Goal: Task Accomplishment & Management: Manage account settings

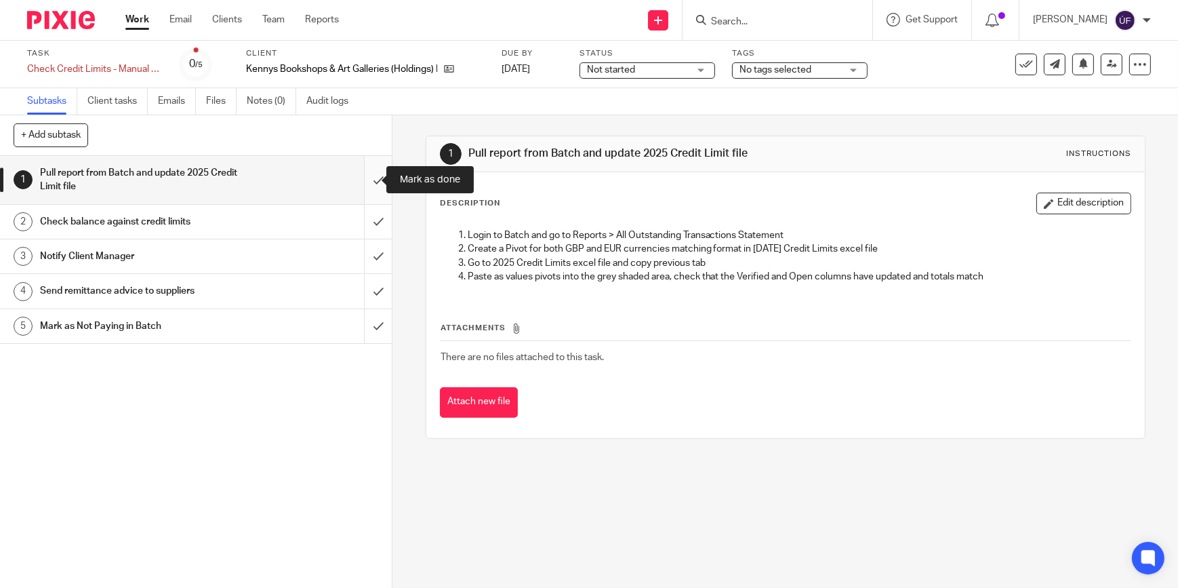
click at [372, 186] on input "submit" at bounding box center [196, 180] width 392 height 48
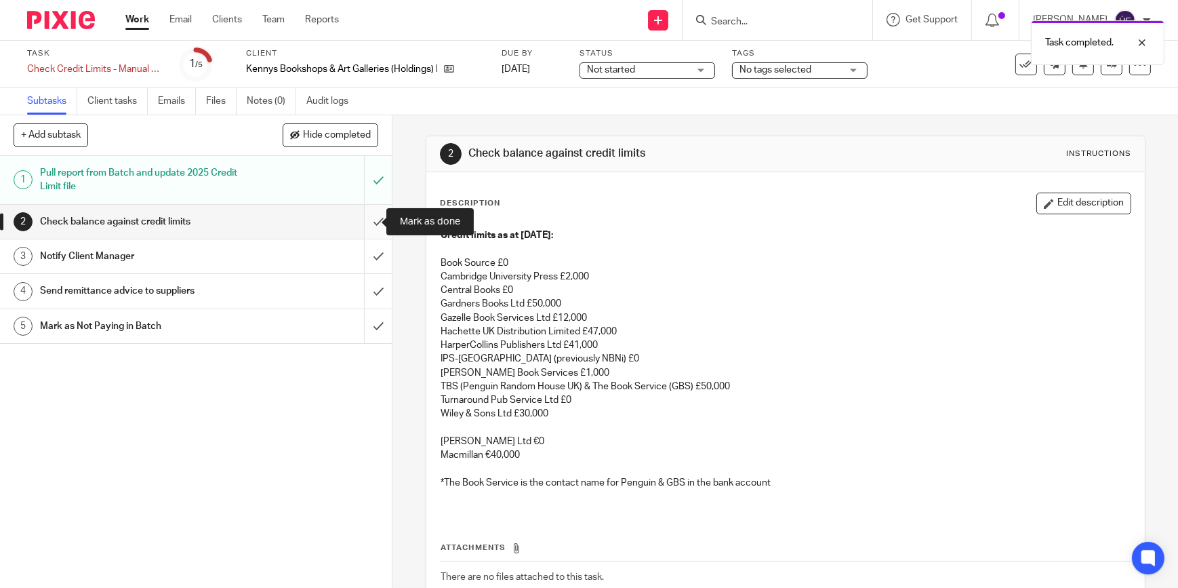
click at [370, 208] on input "submit" at bounding box center [196, 222] width 392 height 34
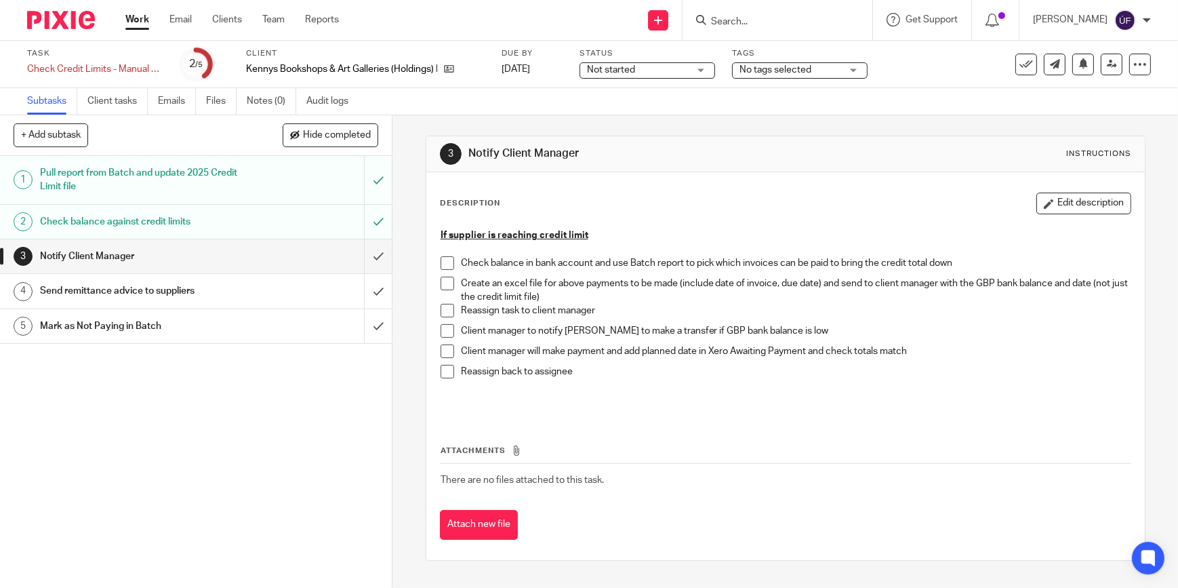
click at [443, 259] on span at bounding box center [448, 263] width 14 height 14
click at [443, 279] on span at bounding box center [448, 284] width 14 height 14
click at [90, 18] on img at bounding box center [61, 20] width 68 height 18
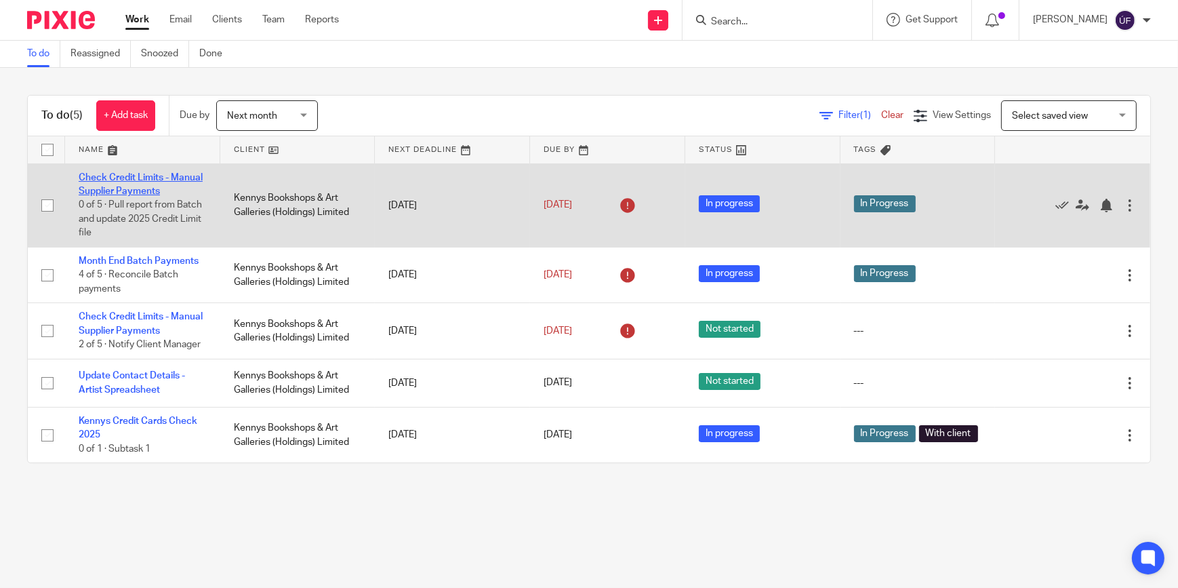
click at [154, 178] on link "Check Credit Limits - Manual Supplier Payments" at bounding box center [141, 184] width 124 height 23
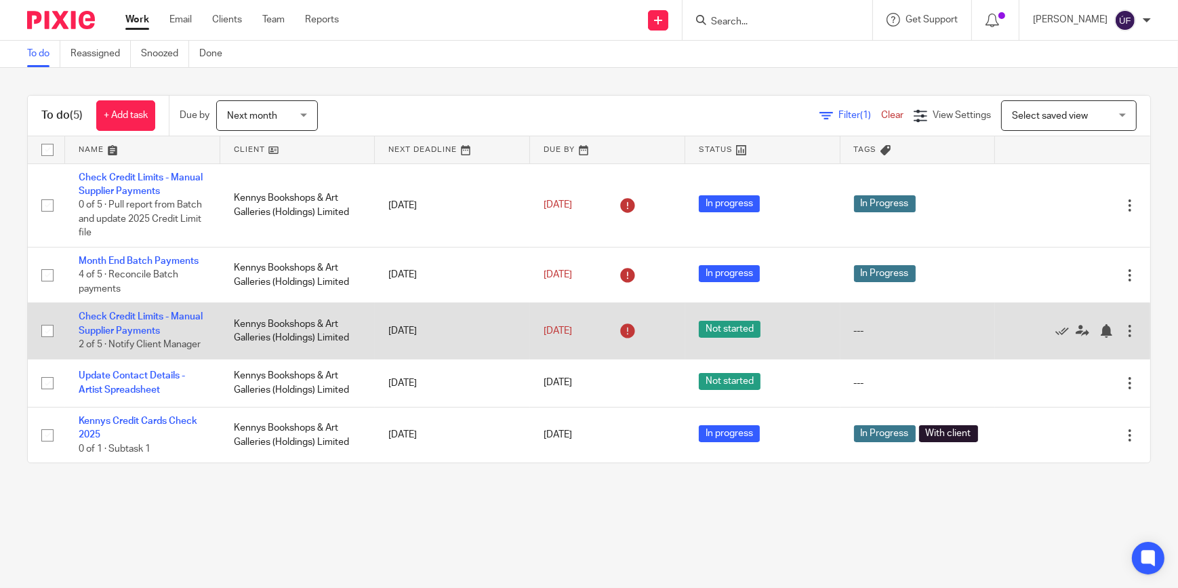
click at [115, 324] on td "Check Credit Limits - Manual Supplier Payments 2 of 5 · Notify Client Manager" at bounding box center [142, 331] width 155 height 56
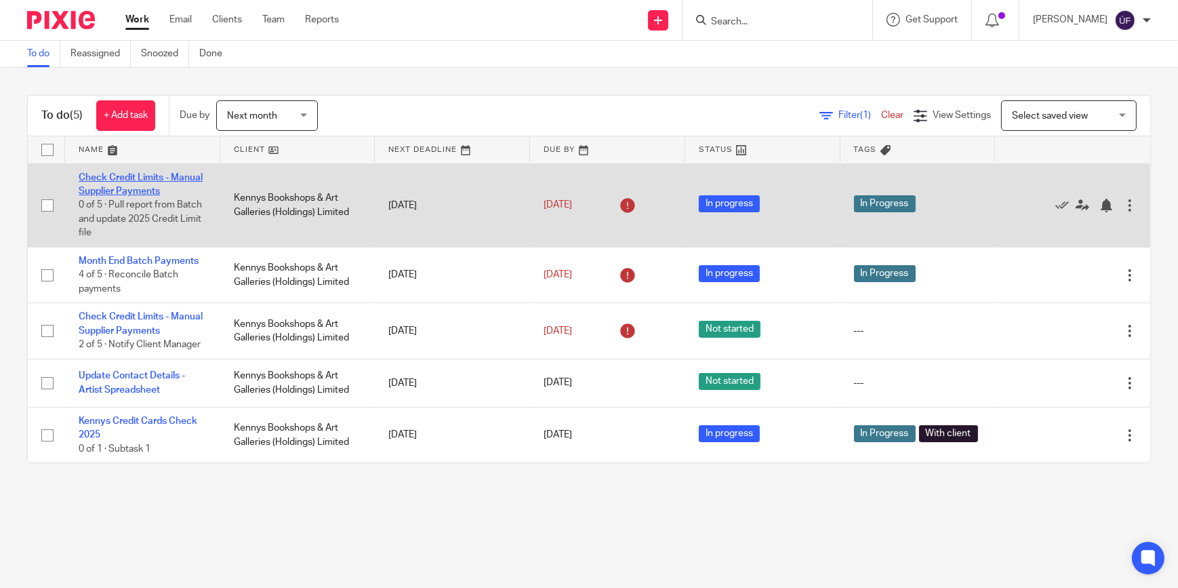
click at [122, 188] on link "Check Credit Limits - Manual Supplier Payments" at bounding box center [141, 184] width 124 height 23
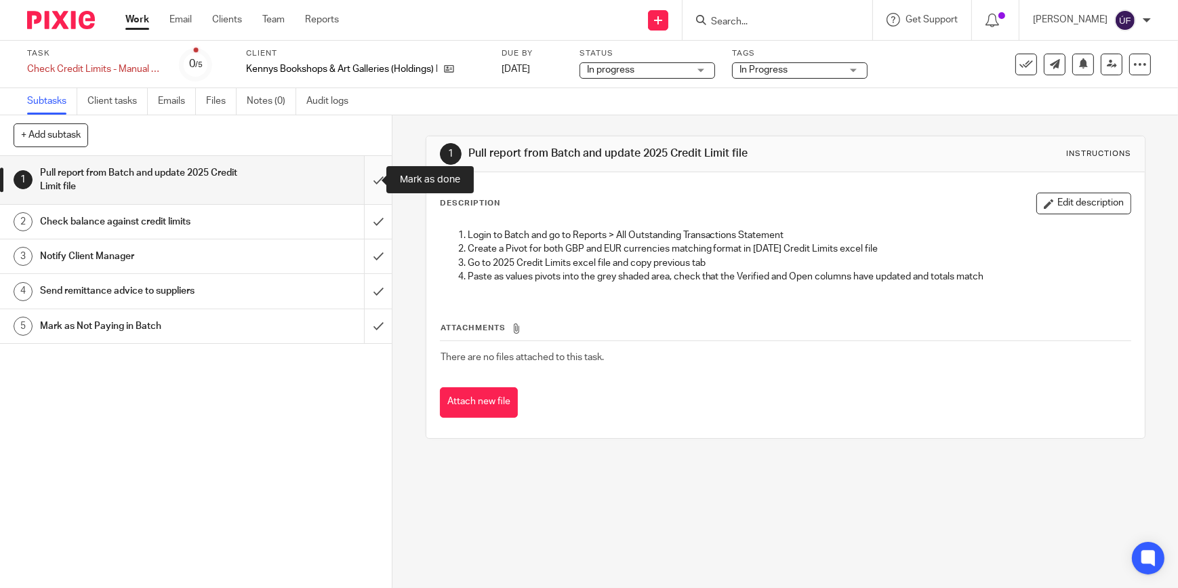
click at [365, 183] on input "submit" at bounding box center [196, 180] width 392 height 48
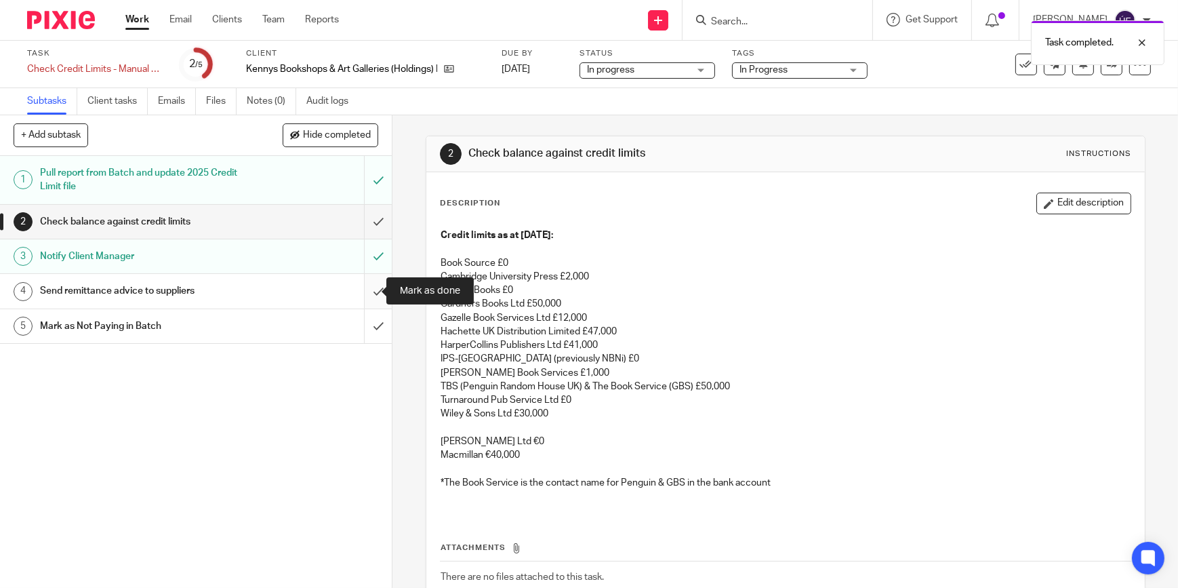
click at [365, 290] on input "submit" at bounding box center [196, 291] width 392 height 34
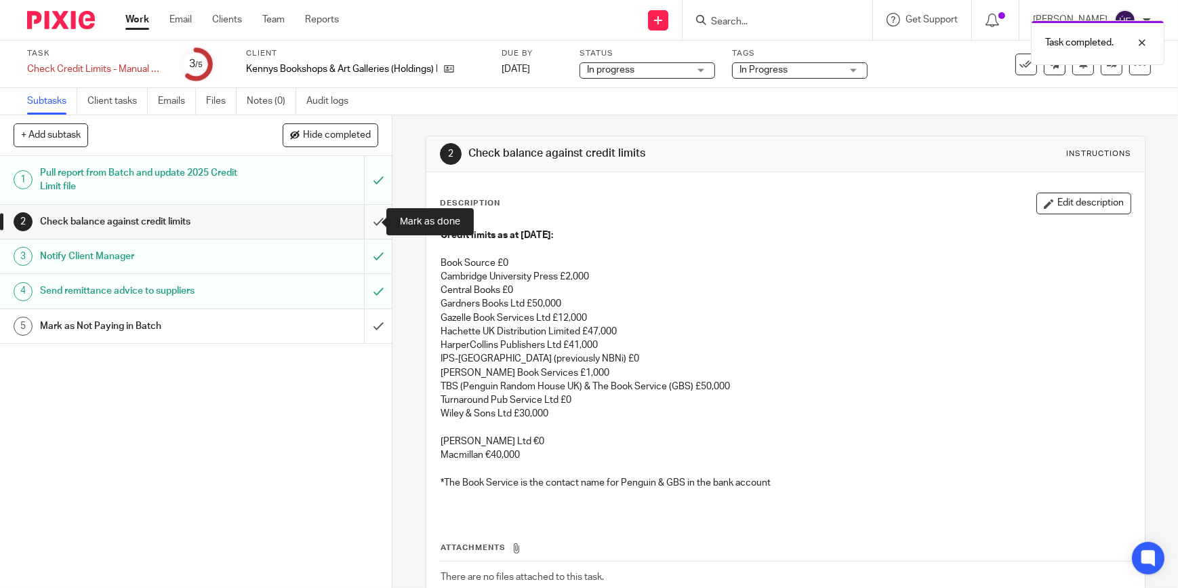
click at [367, 220] on input "submit" at bounding box center [196, 222] width 392 height 34
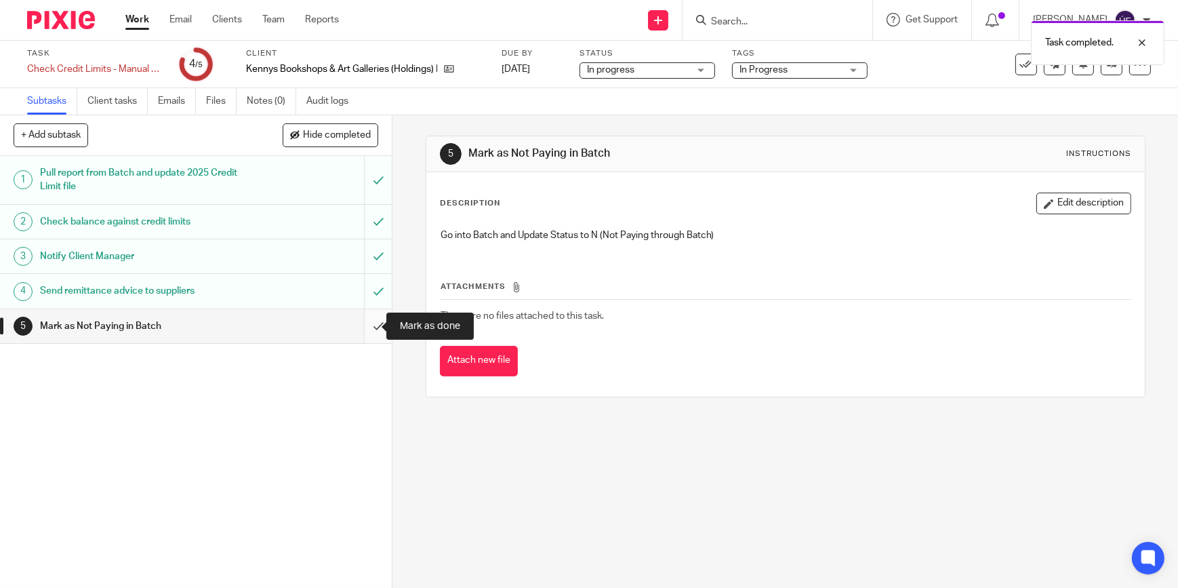
click at [370, 325] on input "submit" at bounding box center [196, 326] width 392 height 34
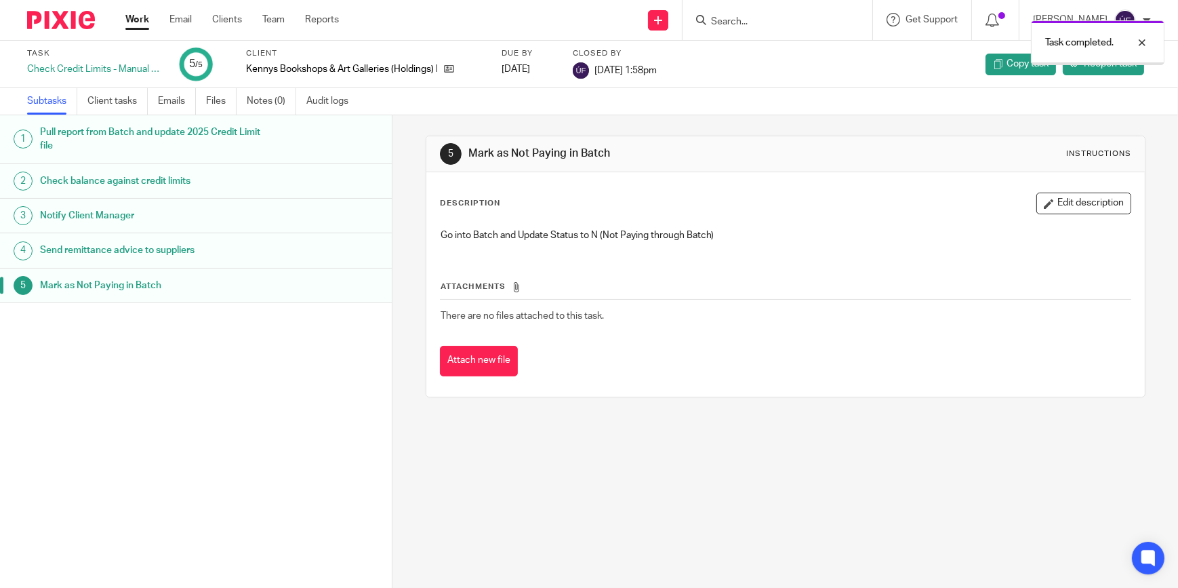
click at [74, 13] on img at bounding box center [61, 20] width 68 height 18
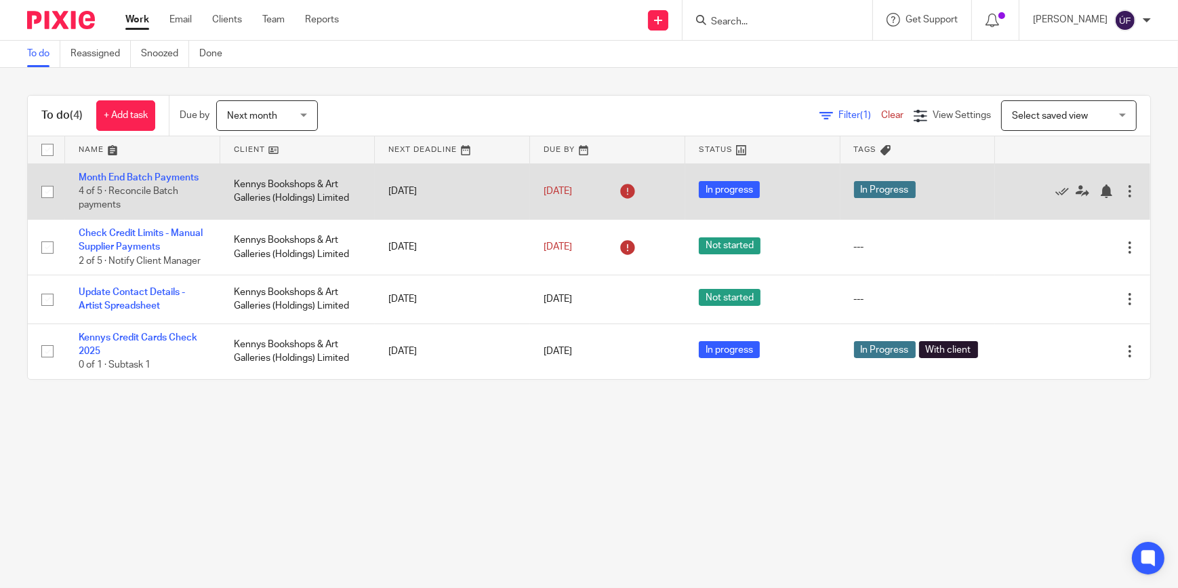
click at [155, 170] on td "Month End Batch Payments 4 of 5 · Reconcile Batch payments" at bounding box center [142, 191] width 155 height 56
click at [153, 178] on link "Month End Batch Payments" at bounding box center [139, 177] width 120 height 9
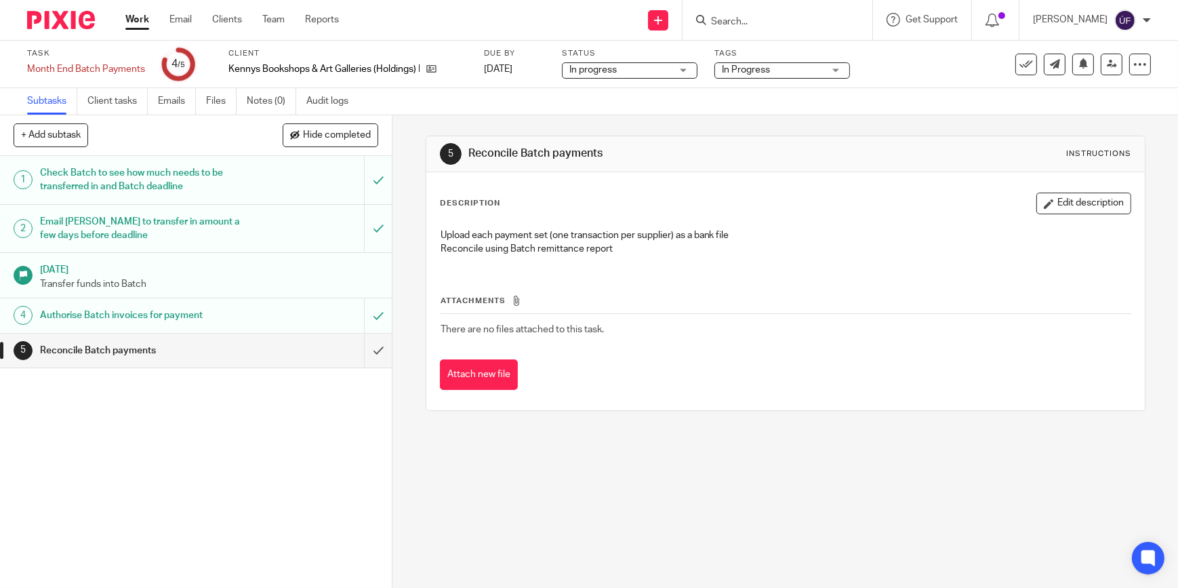
click at [296, 176] on div "Check Batch to see how much needs to be transferred in and Batch deadline" at bounding box center [195, 180] width 311 height 35
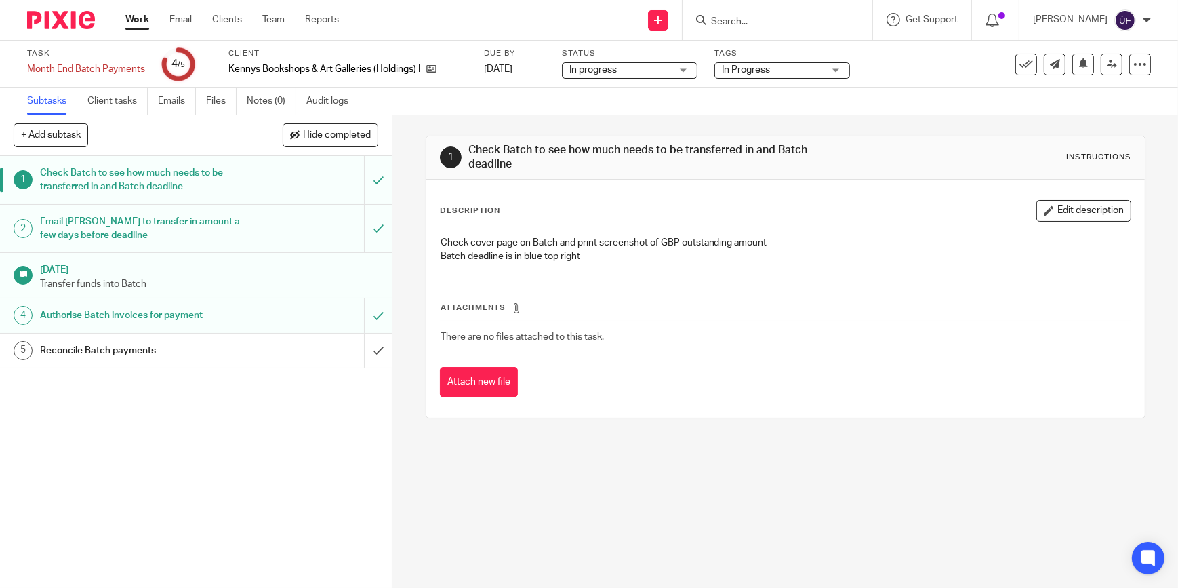
click at [281, 224] on div "Email [PERSON_NAME] to transfer in amount a few days before deadline" at bounding box center [195, 229] width 311 height 35
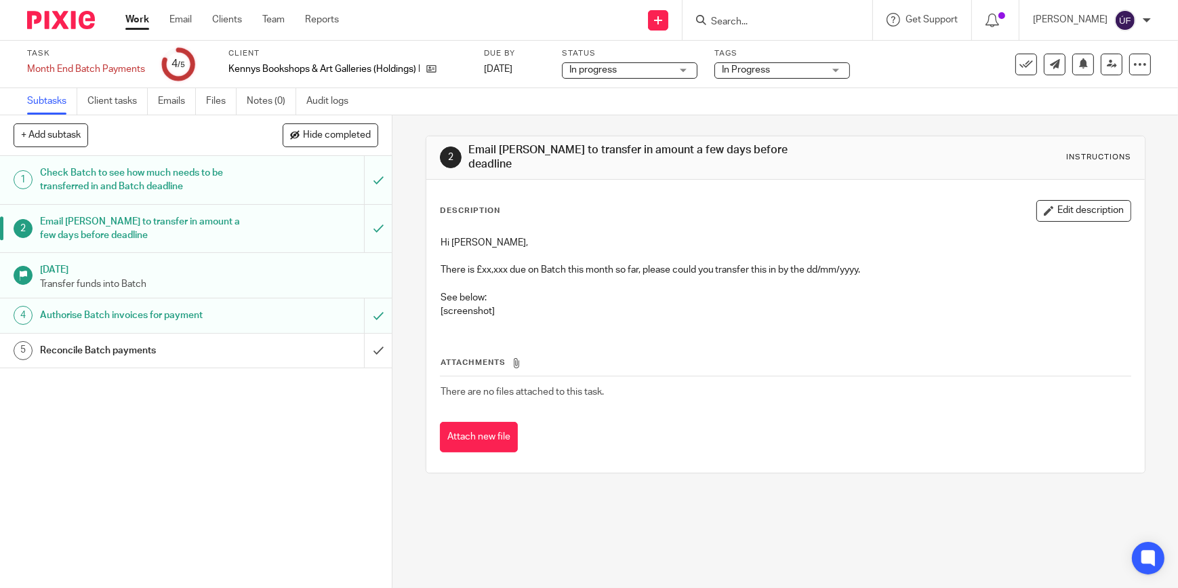
click at [266, 261] on h1 "[DATE]" at bounding box center [209, 268] width 339 height 17
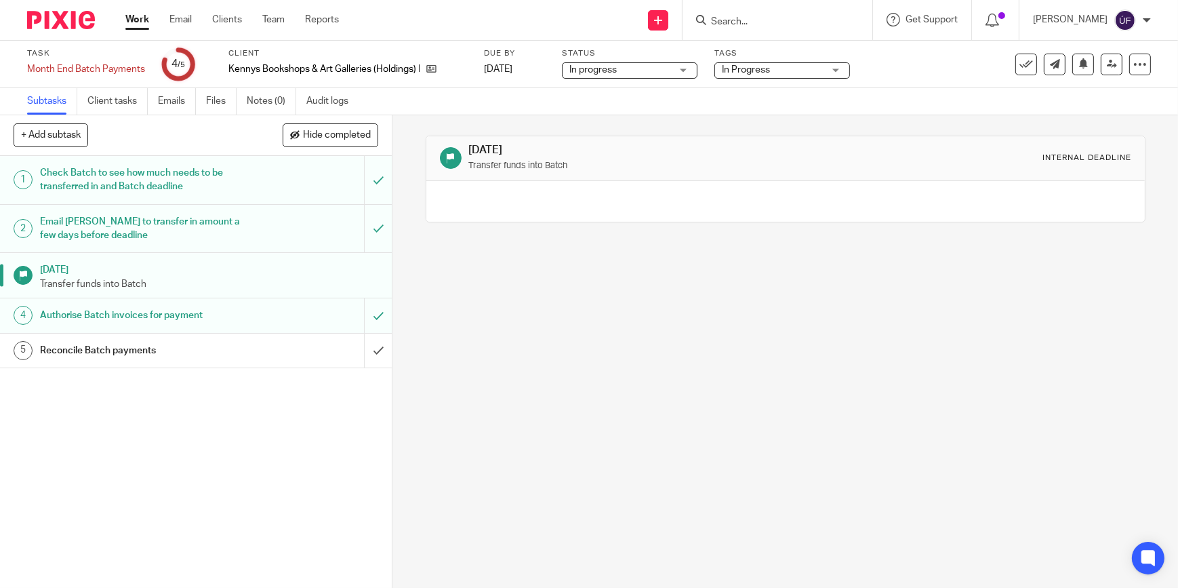
click at [260, 306] on div "Authorise Batch invoices for payment" at bounding box center [195, 315] width 311 height 20
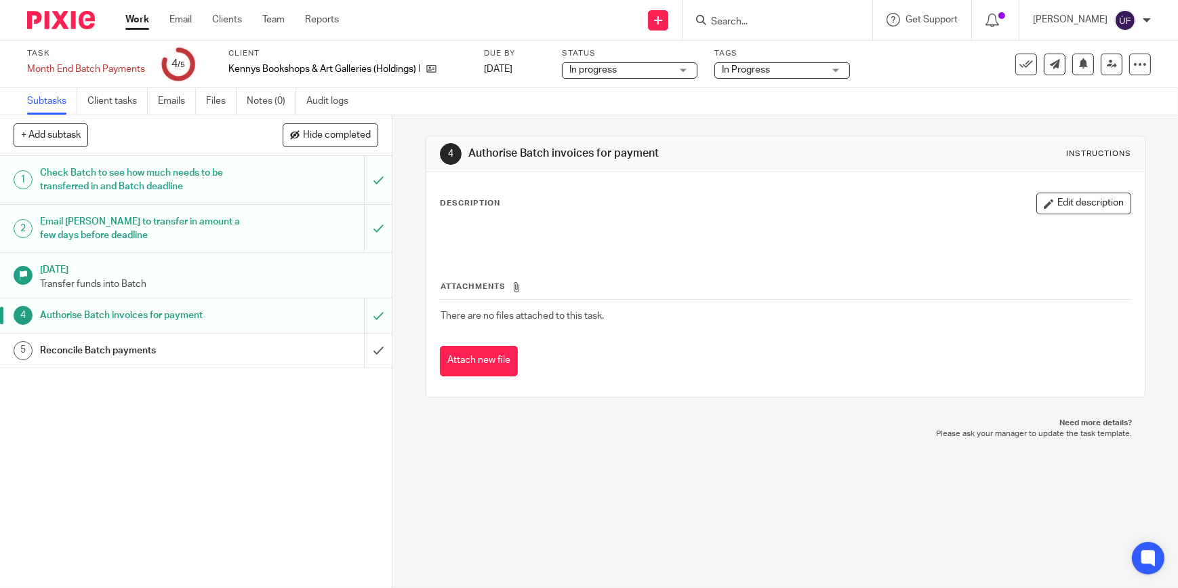
click at [275, 345] on div "Reconcile Batch payments" at bounding box center [195, 350] width 311 height 20
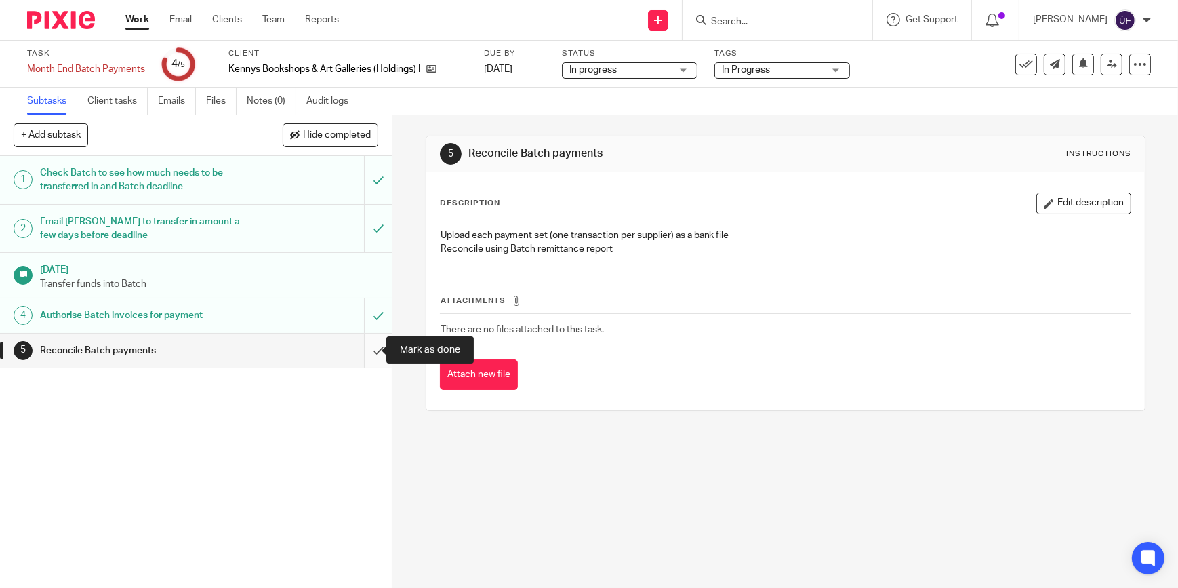
click at [363, 352] on input "submit" at bounding box center [196, 351] width 392 height 34
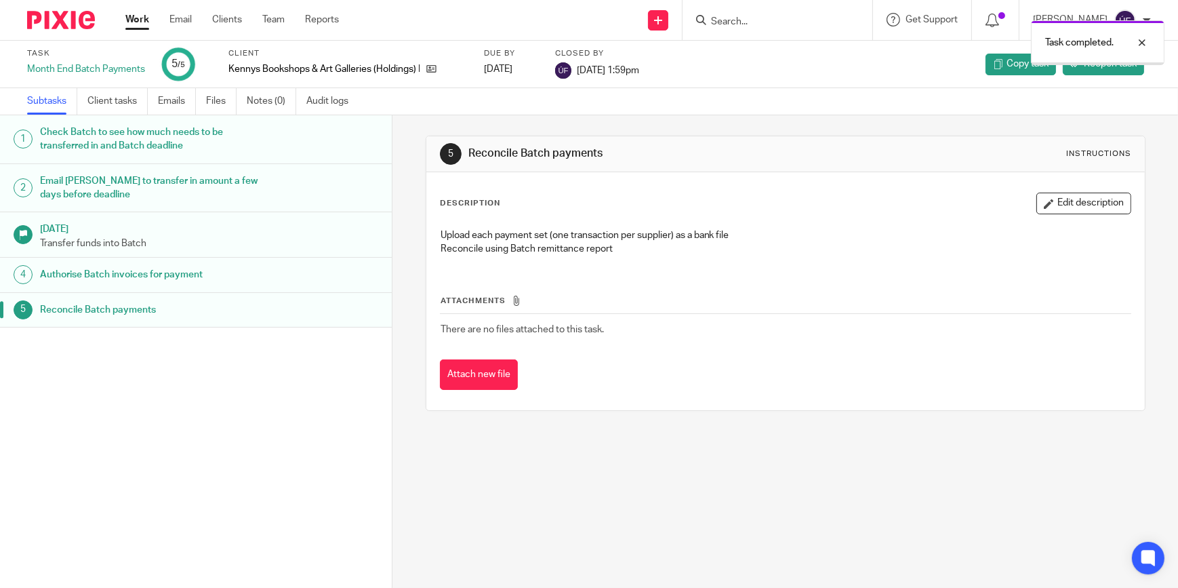
click at [41, 14] on img at bounding box center [61, 20] width 68 height 18
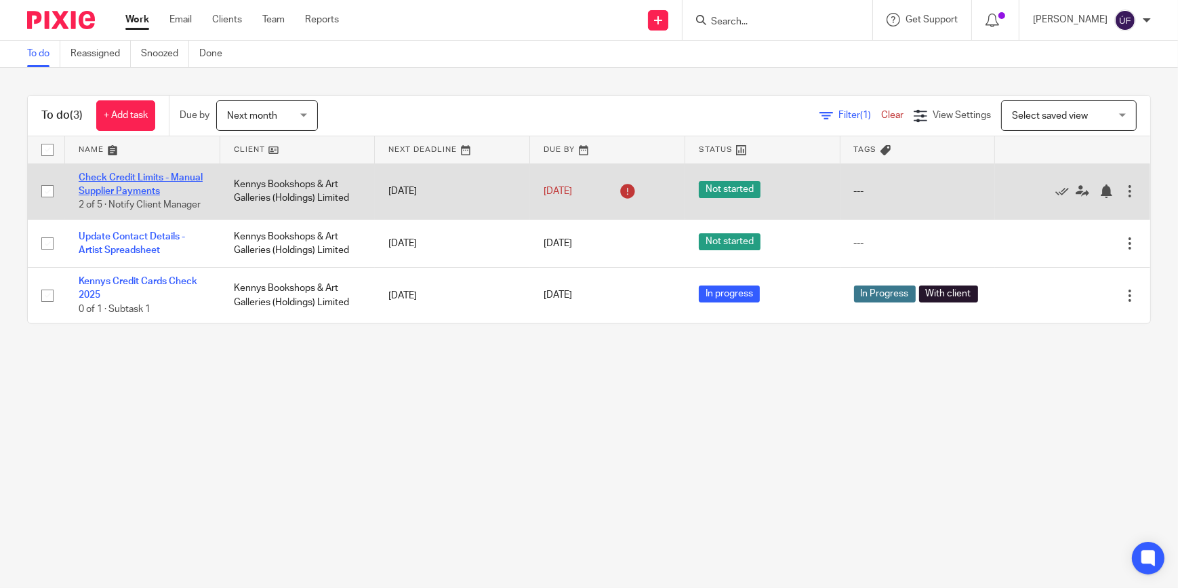
click at [161, 175] on link "Check Credit Limits - Manual Supplier Payments" at bounding box center [141, 184] width 124 height 23
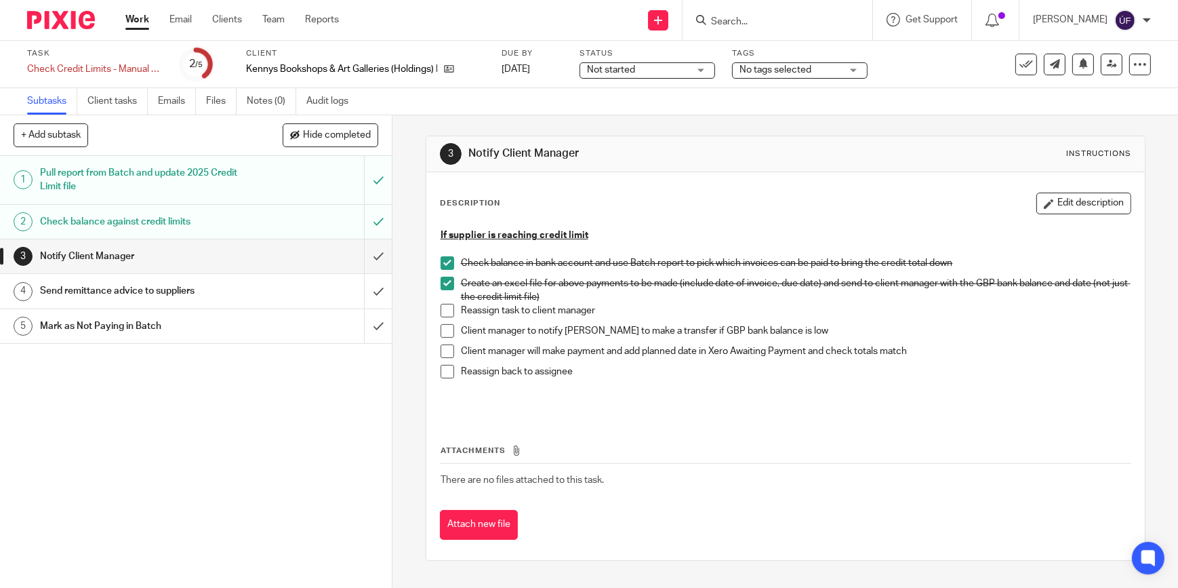
click at [68, 25] on img at bounding box center [61, 20] width 68 height 18
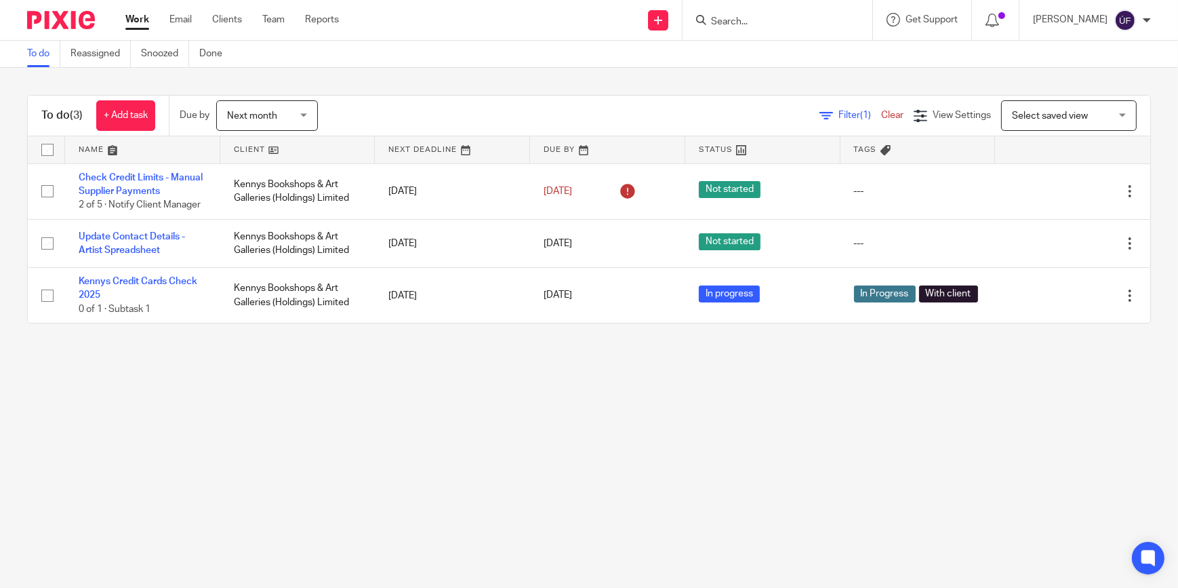
click at [315, 117] on div "Next month Next month" at bounding box center [267, 115] width 102 height 31
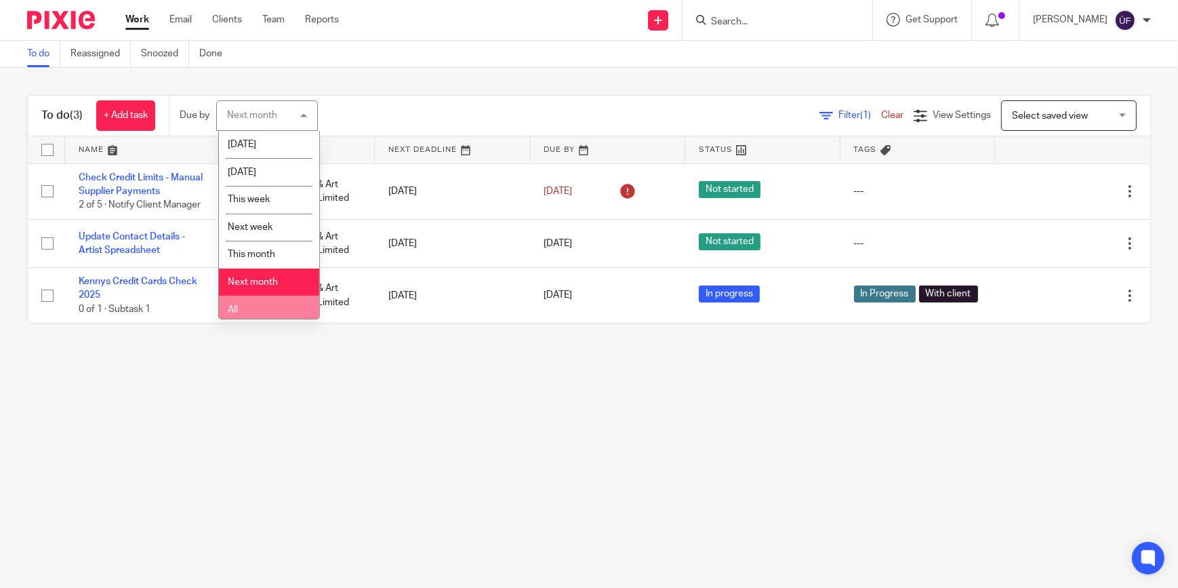
click at [279, 298] on li "All" at bounding box center [269, 310] width 100 height 28
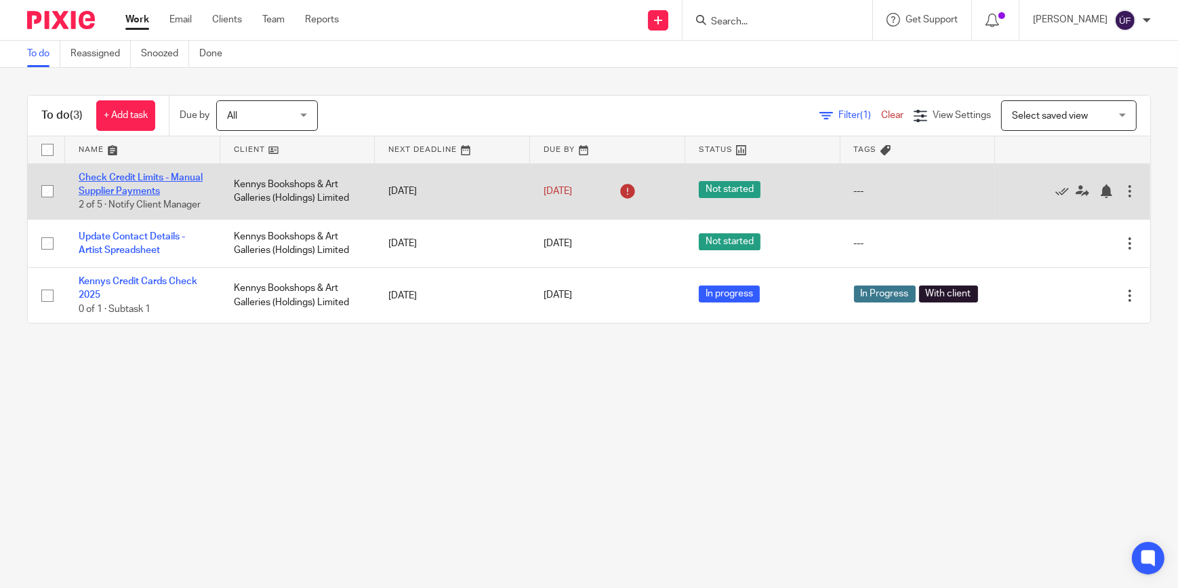
click at [178, 173] on link "Check Credit Limits - Manual Supplier Payments" at bounding box center [141, 184] width 124 height 23
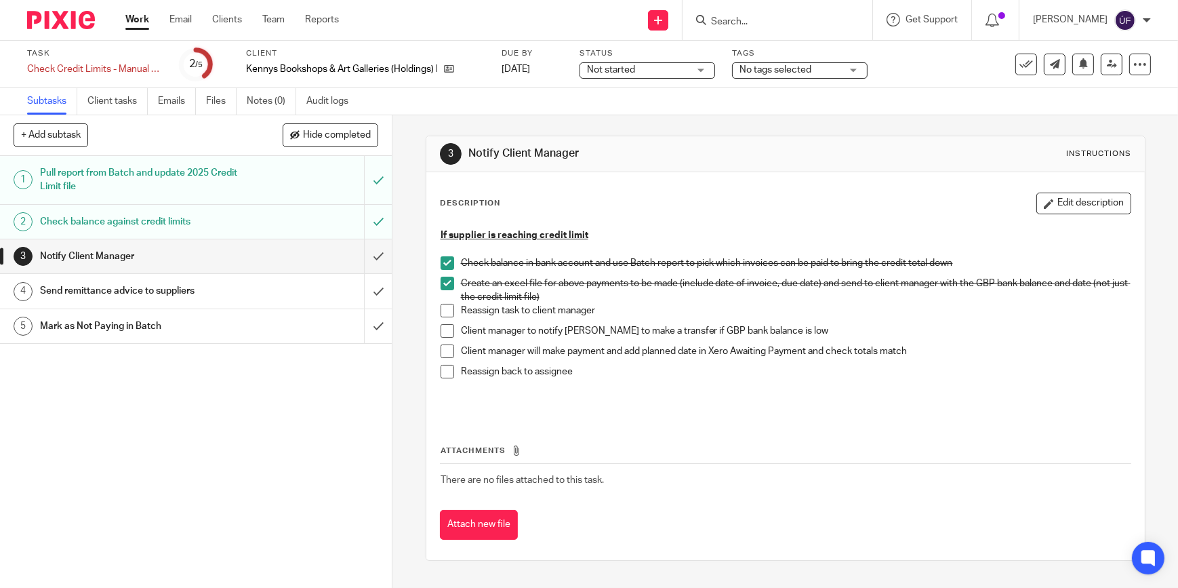
click at [689, 71] on span "Not started" at bounding box center [638, 70] width 102 height 14
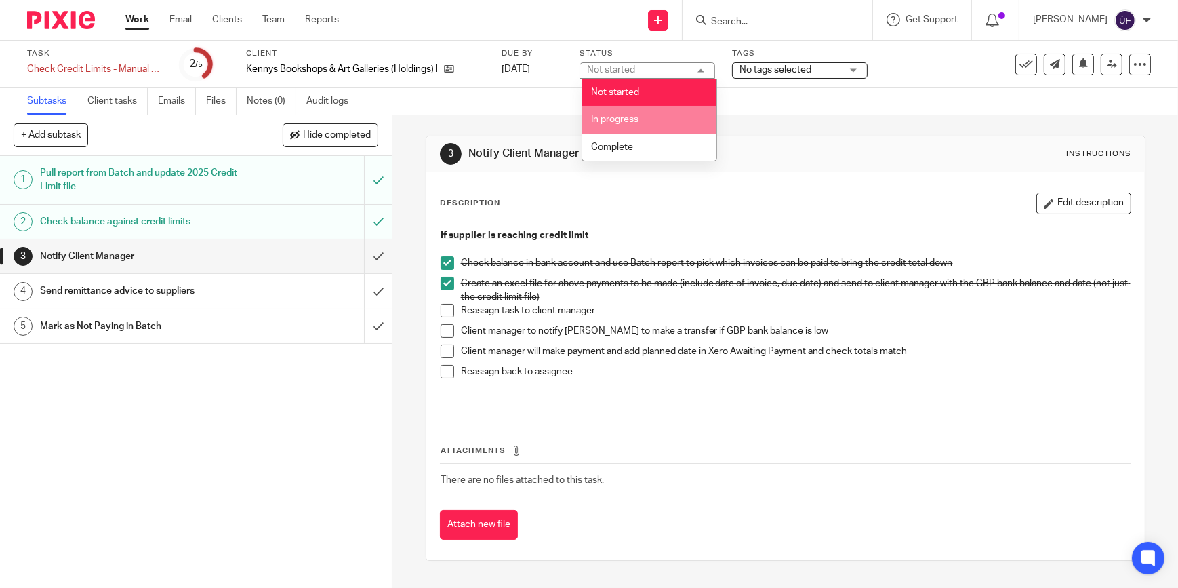
click at [671, 113] on li "In progress" at bounding box center [649, 120] width 134 height 28
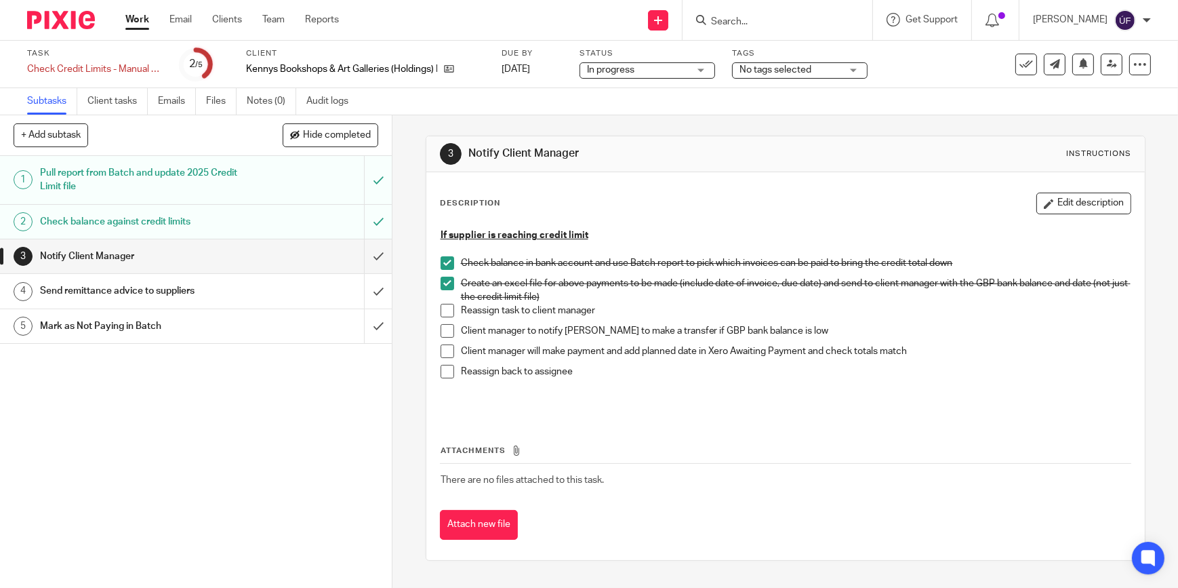
click at [757, 68] on span "No tags selected" at bounding box center [776, 69] width 72 height 9
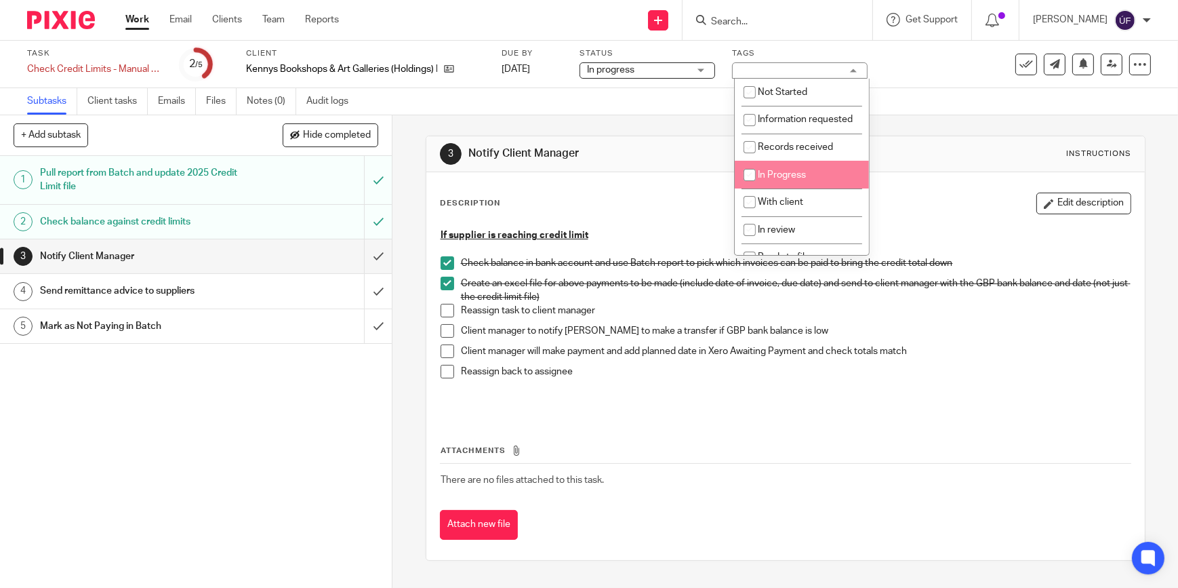
click at [806, 186] on li "In Progress" at bounding box center [802, 175] width 134 height 28
checkbox input "true"
click at [547, 129] on div "3 Notify Client Manager Instructions Description Edit description If supplier i…" at bounding box center [786, 348] width 720 height 466
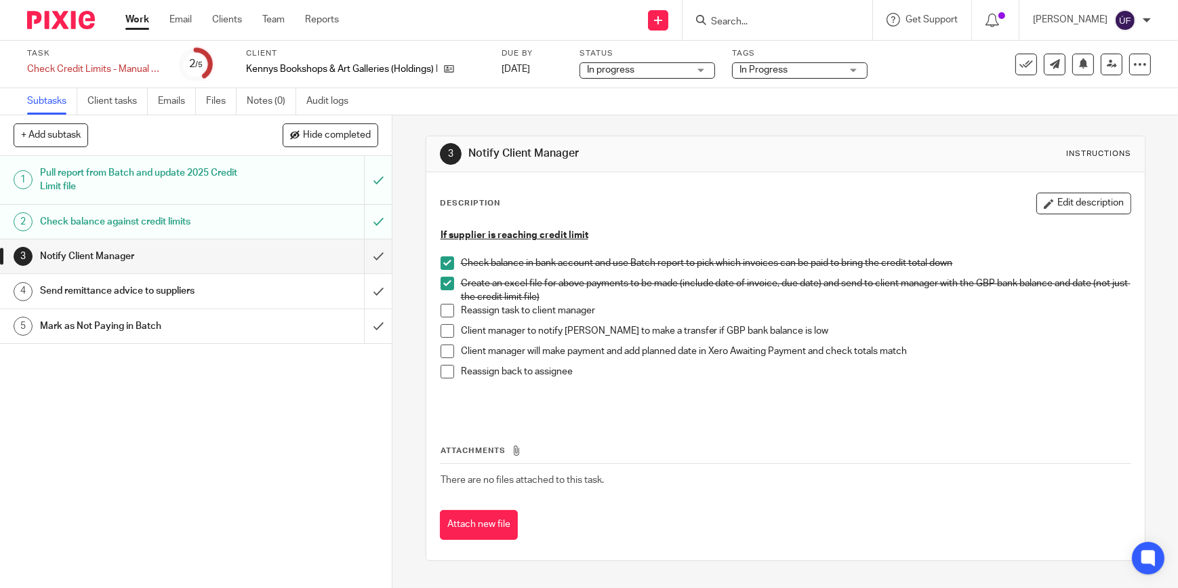
click at [197, 291] on h1 "Send remittance advice to suppliers" at bounding box center [143, 291] width 207 height 20
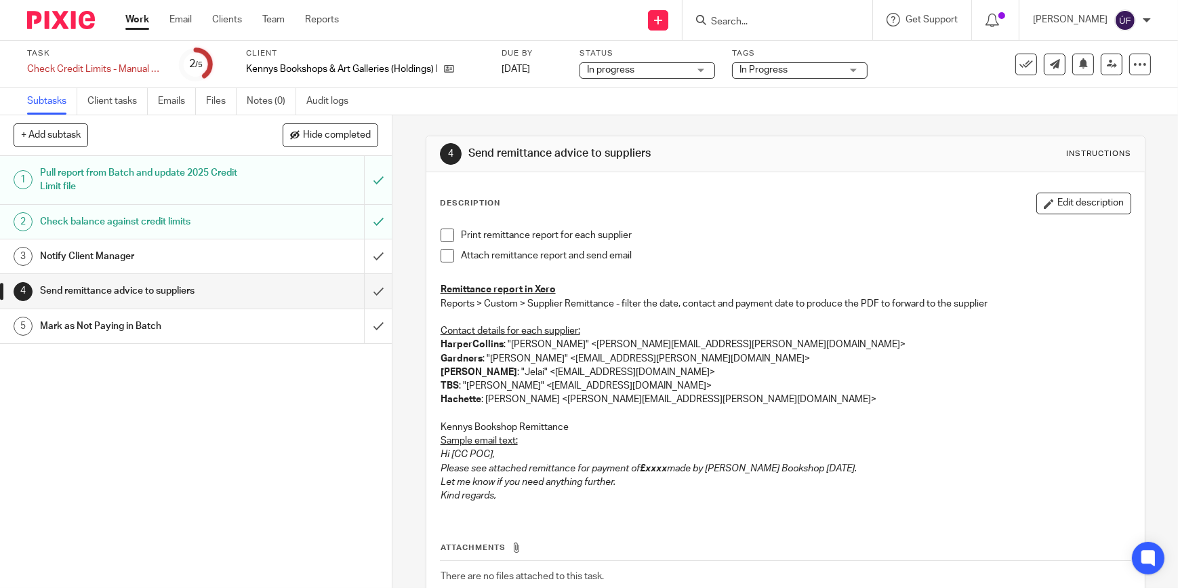
click at [218, 257] on h1 "Notify Client Manager" at bounding box center [143, 256] width 207 height 20
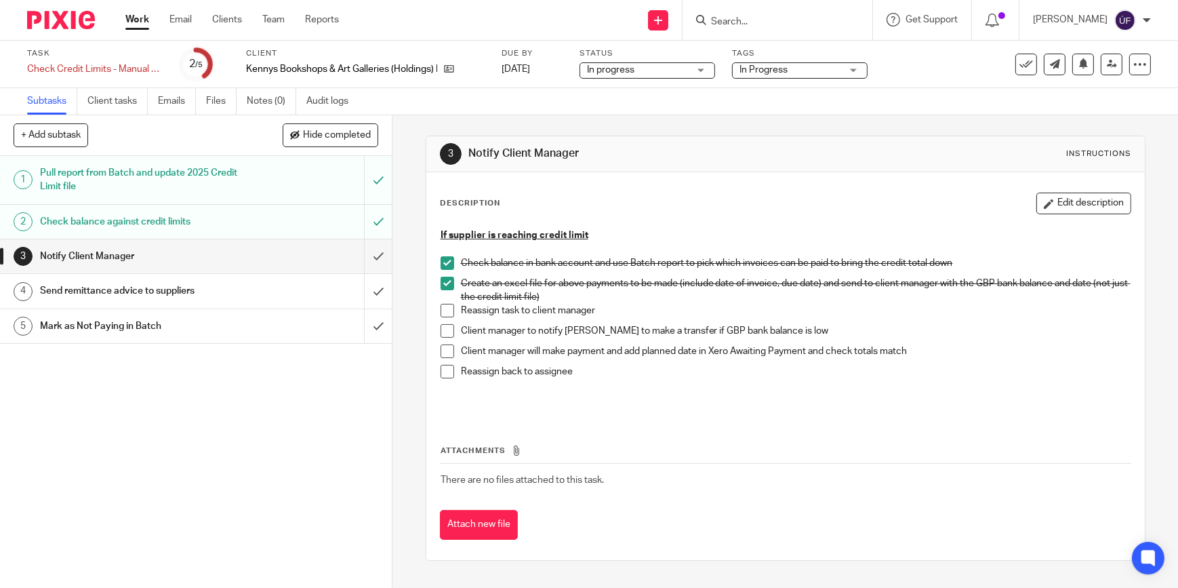
click at [449, 311] on span at bounding box center [448, 311] width 14 height 14
click at [448, 328] on span at bounding box center [448, 331] width 14 height 14
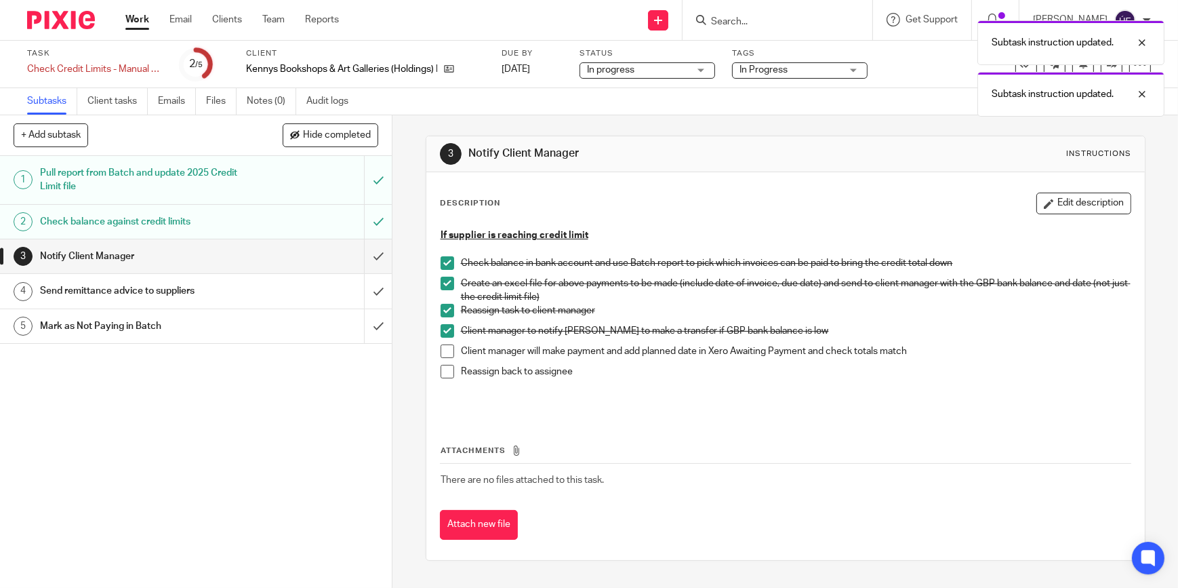
click at [443, 351] on span at bounding box center [448, 351] width 14 height 14
click at [443, 372] on span at bounding box center [448, 372] width 14 height 14
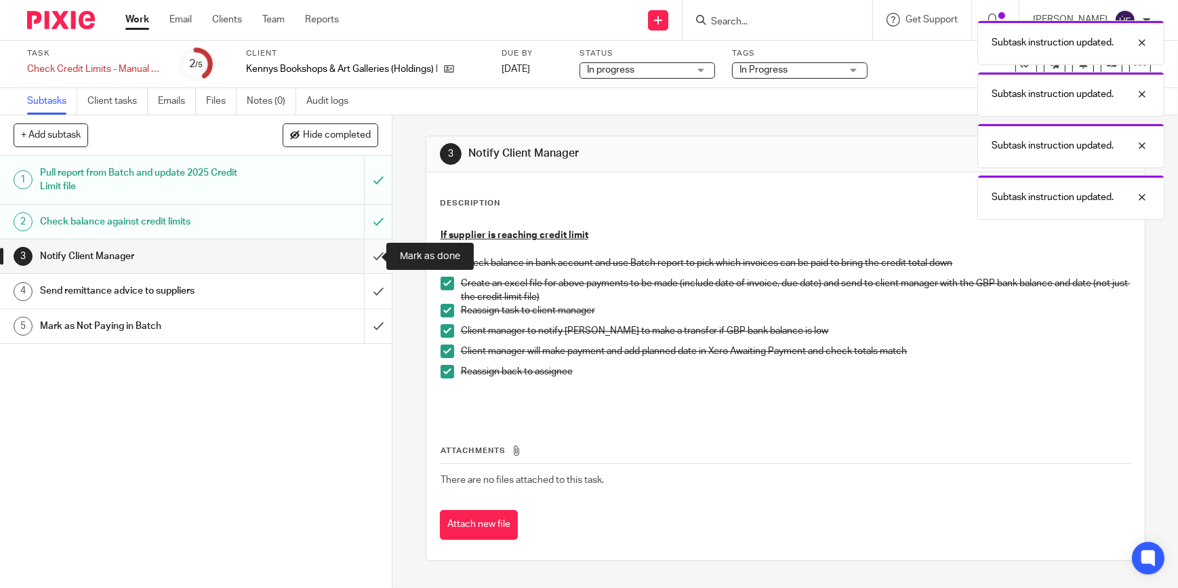
click at [361, 260] on input "submit" at bounding box center [196, 256] width 392 height 34
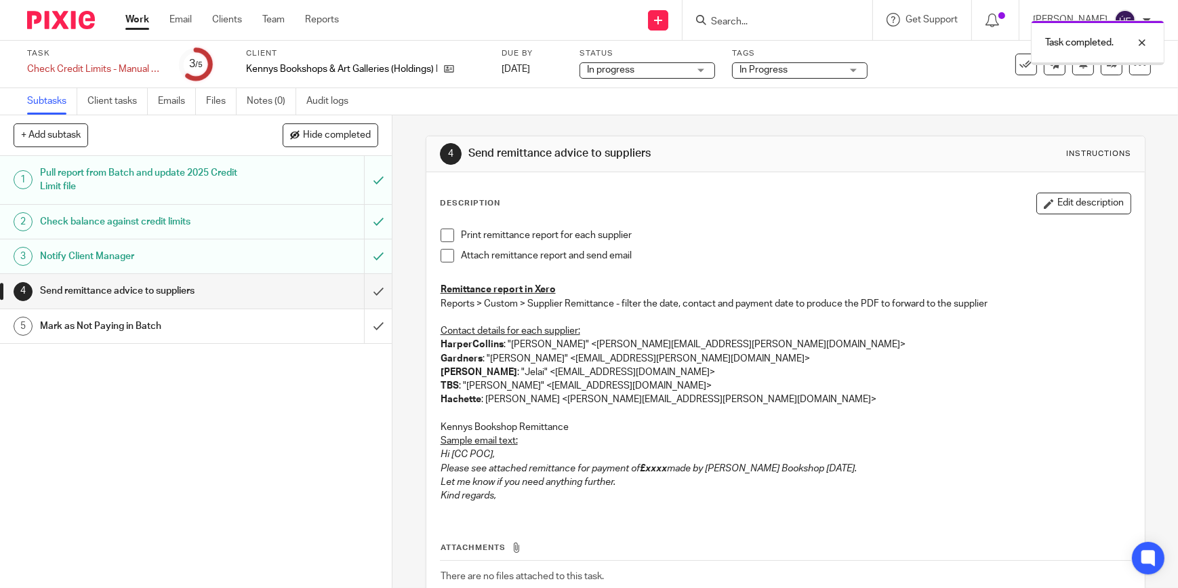
click at [443, 233] on span at bounding box center [448, 235] width 14 height 14
click at [441, 255] on span at bounding box center [448, 256] width 14 height 14
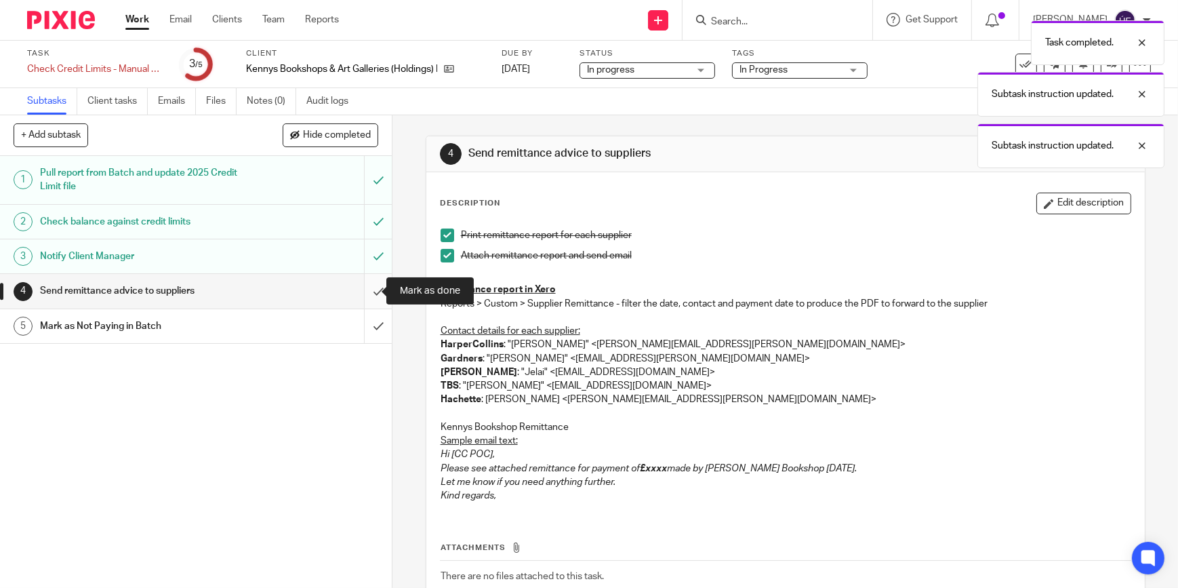
click at [359, 287] on input "submit" at bounding box center [196, 291] width 392 height 34
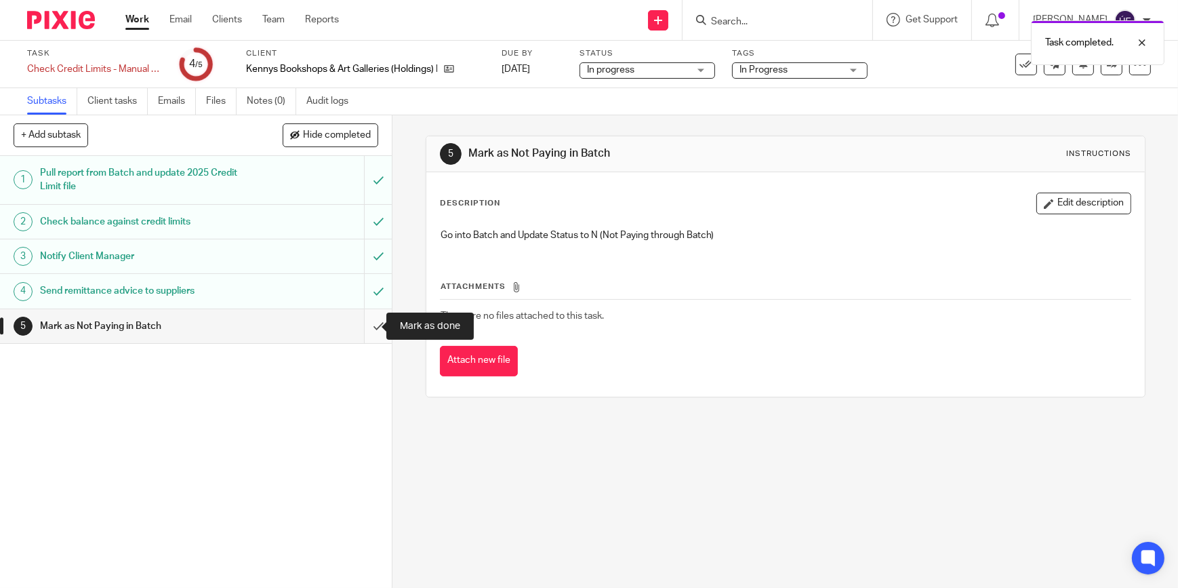
click at [363, 318] on input "submit" at bounding box center [196, 326] width 392 height 34
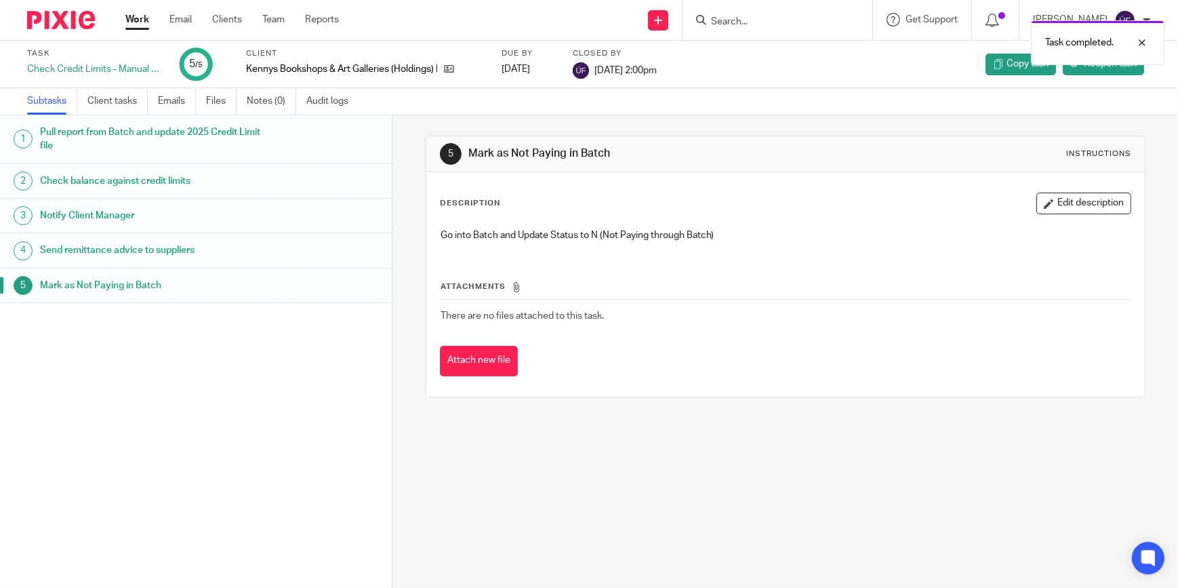
click at [71, 13] on img at bounding box center [61, 20] width 68 height 18
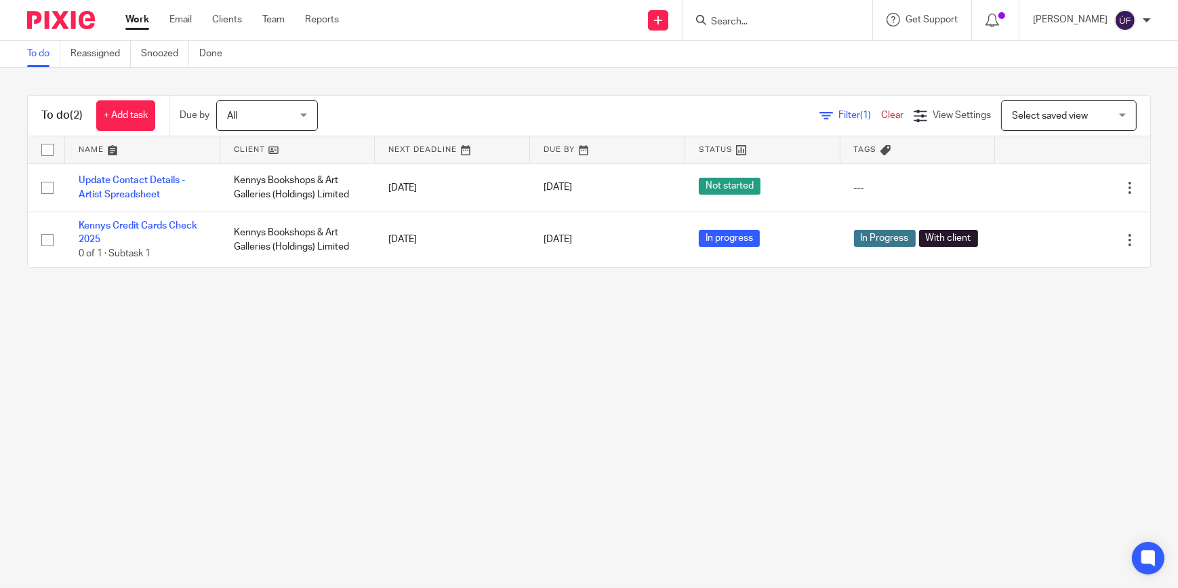
click at [486, 317] on main "To do Reassigned Snoozed Done To do (2) + Add task Due by All All [DATE] [DATE]…" at bounding box center [589, 294] width 1178 height 588
click at [71, 26] on img at bounding box center [61, 20] width 68 height 18
click at [237, 17] on link "Clients" at bounding box center [227, 20] width 30 height 14
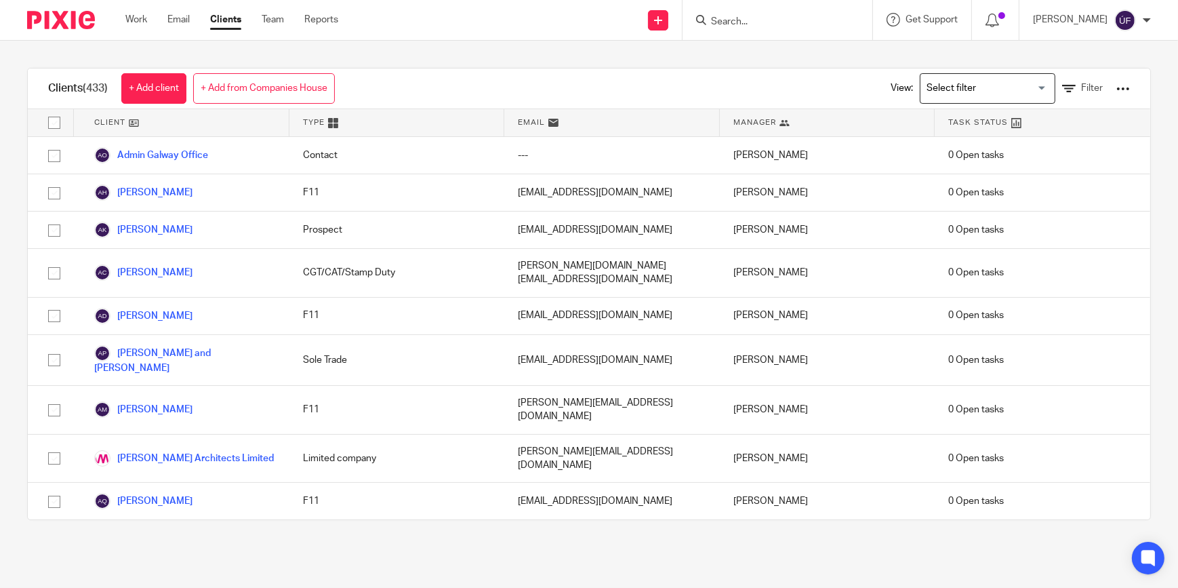
click at [787, 29] on div at bounding box center [778, 20] width 190 height 40
click at [780, 18] on input "Search" at bounding box center [771, 22] width 122 height 12
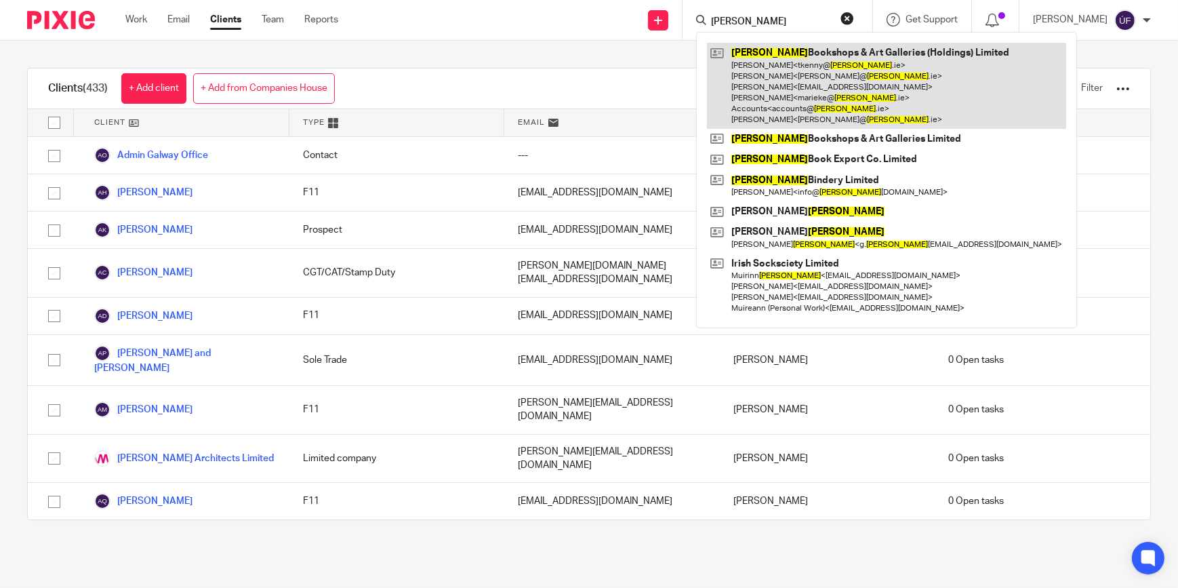
type input "[PERSON_NAME]"
click at [770, 88] on link at bounding box center [886, 86] width 359 height 86
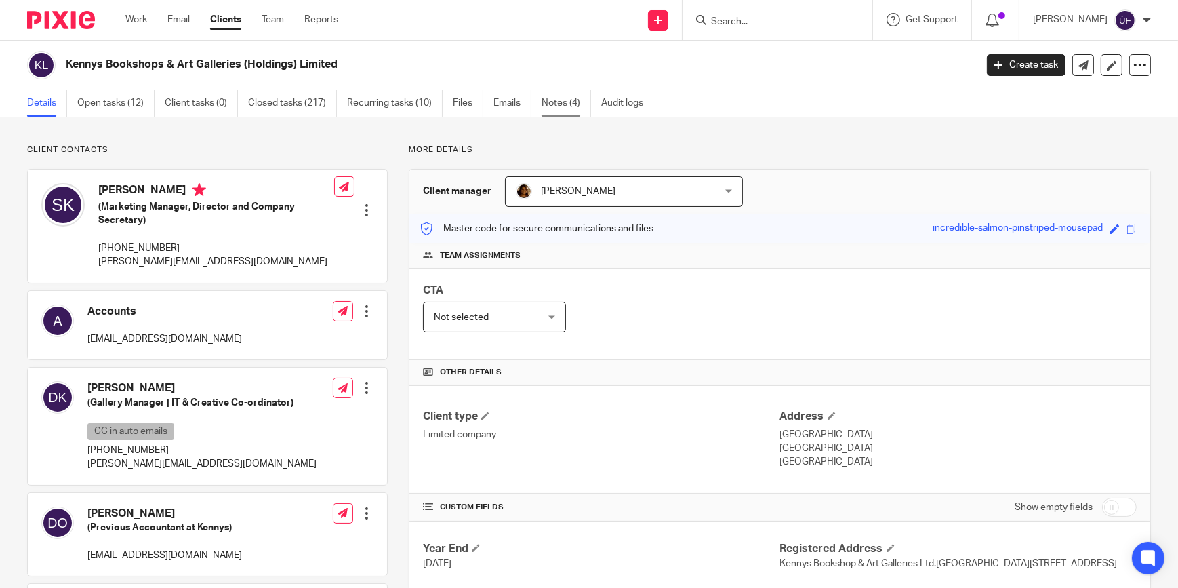
click at [581, 103] on link "Notes (4)" at bounding box center [566, 103] width 49 height 26
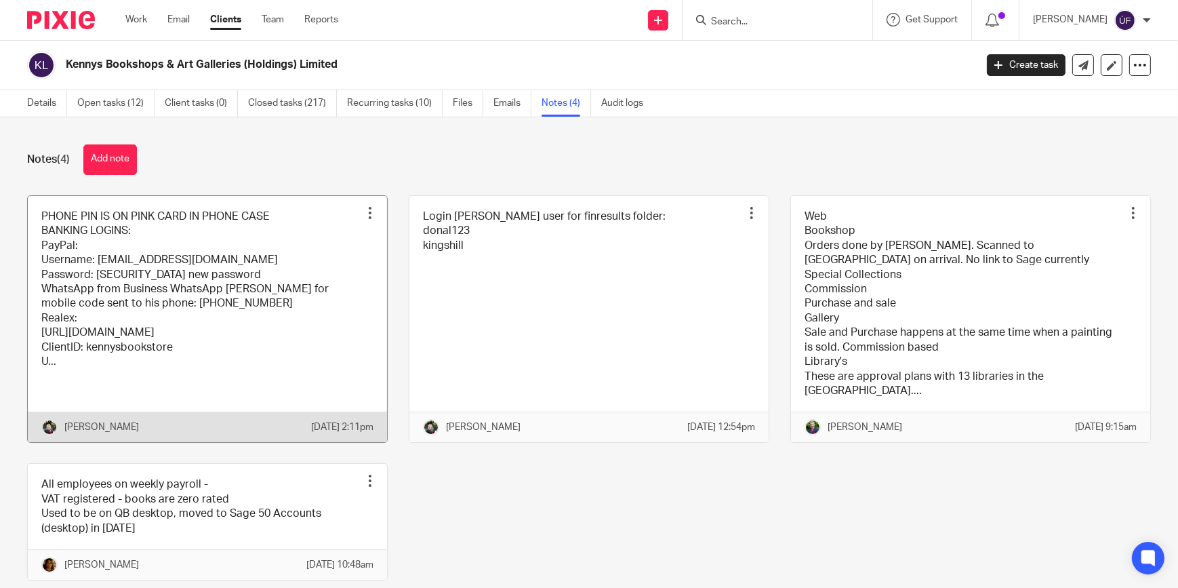
click at [336, 239] on link at bounding box center [207, 319] width 359 height 247
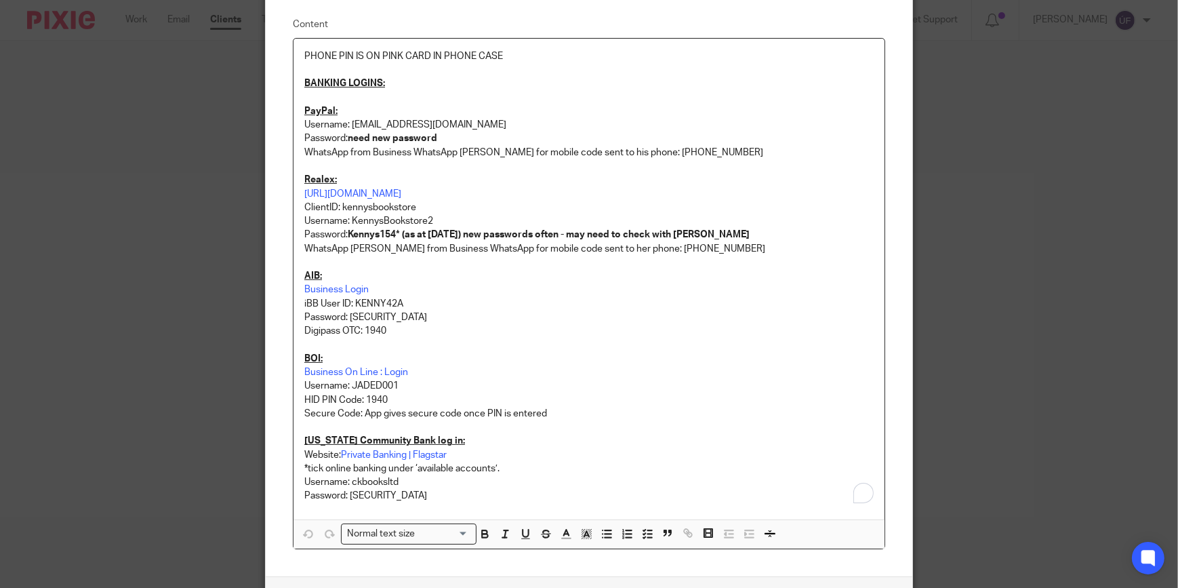
scroll to position [123, 0]
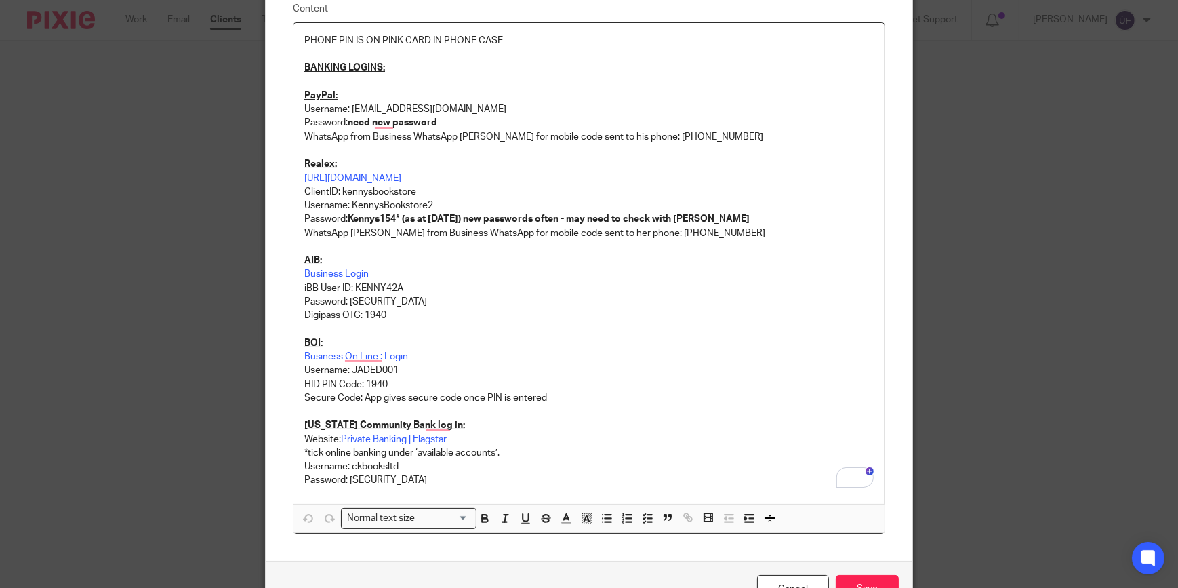
click at [370, 366] on p "Username: JADED001" at bounding box center [589, 370] width 570 height 14
copy p "JADED001"
